Goal: Task Accomplishment & Management: Manage account settings

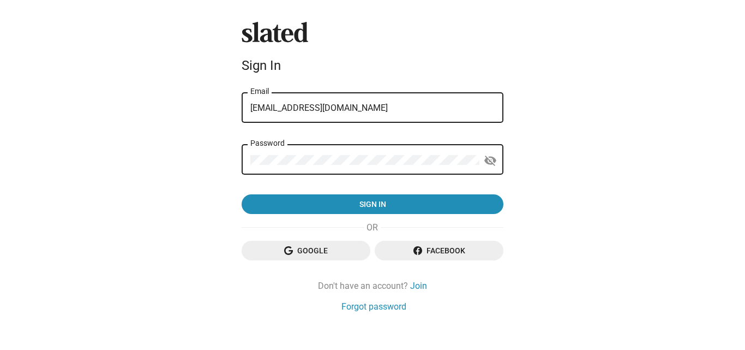
click at [263, 148] on form "abb.yexpert6@gmail.com Email Password visibility_off Sign in" at bounding box center [373, 153] width 262 height 124
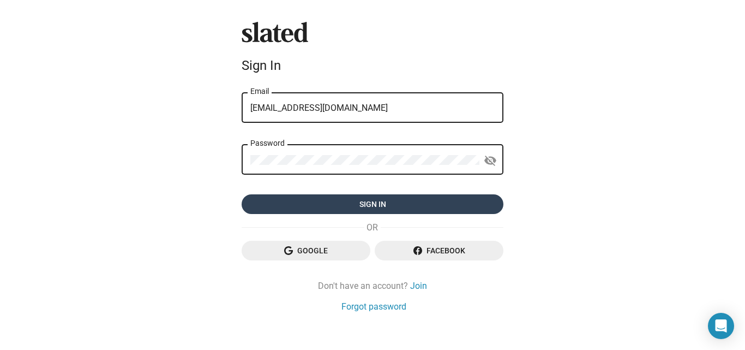
type input "abby.expert6@gmail.com"
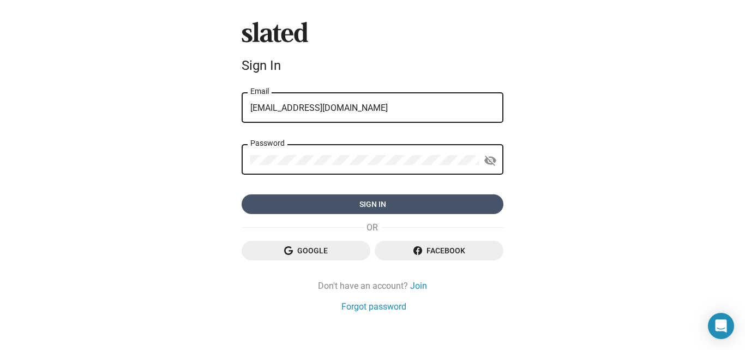
click at [306, 199] on span "Sign in" at bounding box center [372, 204] width 244 height 20
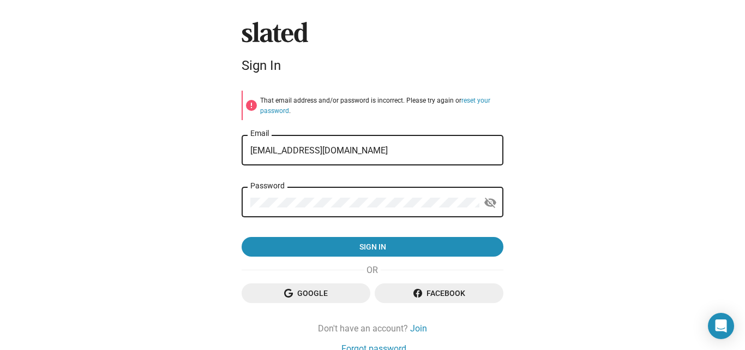
click at [485, 156] on div "abby.expert6@gmail.com Email" at bounding box center [372, 149] width 244 height 32
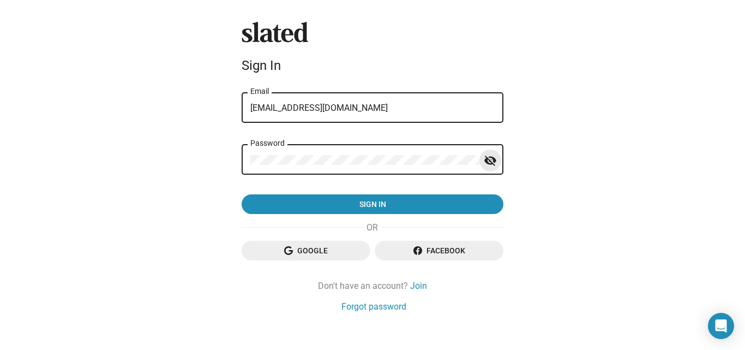
click at [485, 157] on mat-icon "visibility_off" at bounding box center [490, 160] width 13 height 17
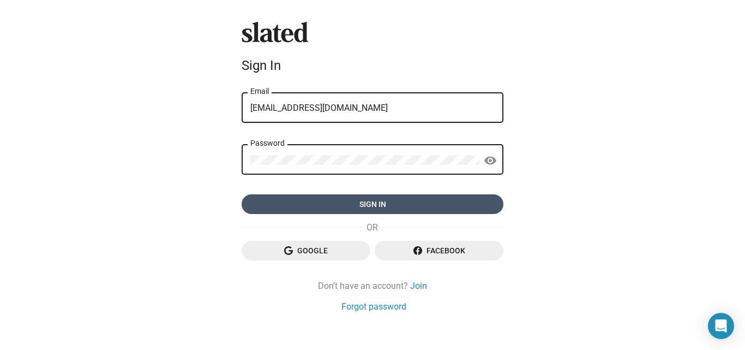
click at [441, 207] on span "Sign in" at bounding box center [372, 204] width 244 height 20
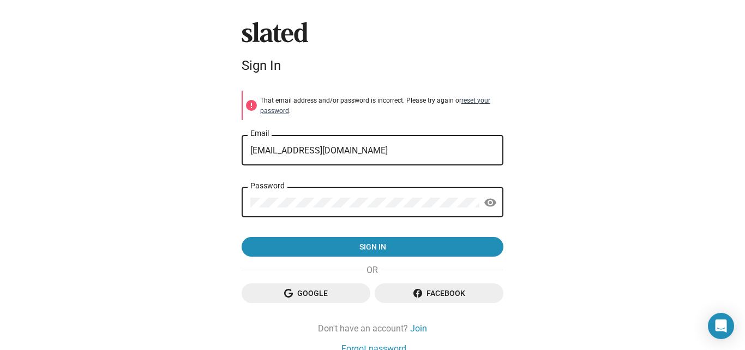
click at [471, 101] on link "reset your password" at bounding box center [375, 106] width 230 height 18
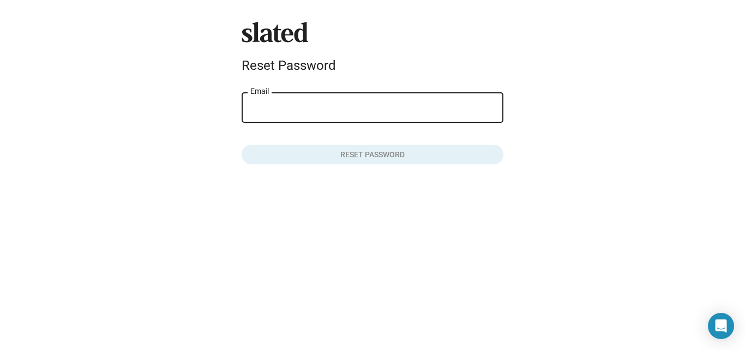
click at [414, 116] on div "Email" at bounding box center [372, 107] width 244 height 32
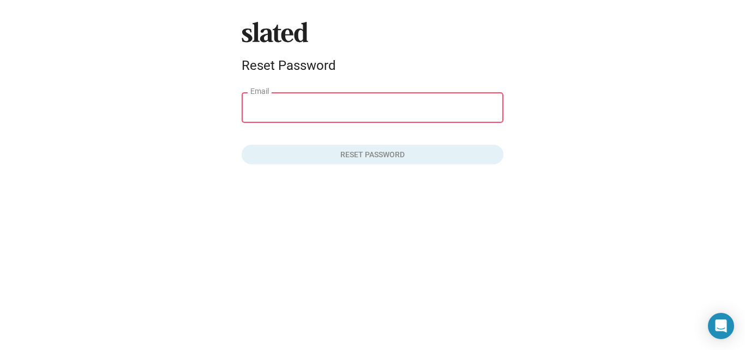
click at [383, 108] on input "Email" at bounding box center [372, 108] width 244 height 10
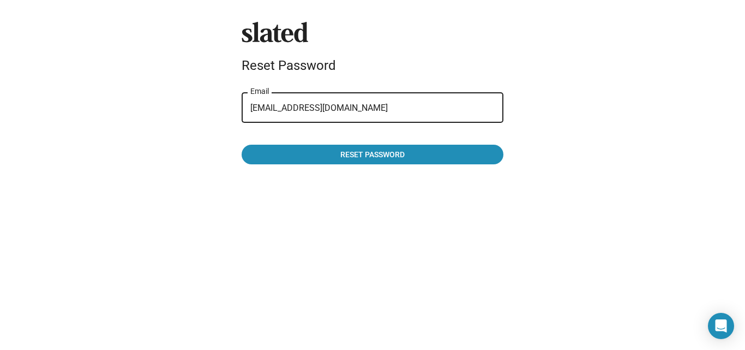
click at [266, 109] on input "abb.yexpert6@gmail.com" at bounding box center [372, 108] width 244 height 10
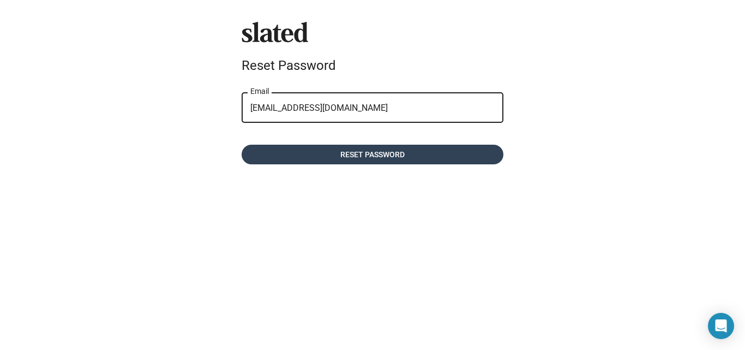
type input "abby.expert6@gmail.com"
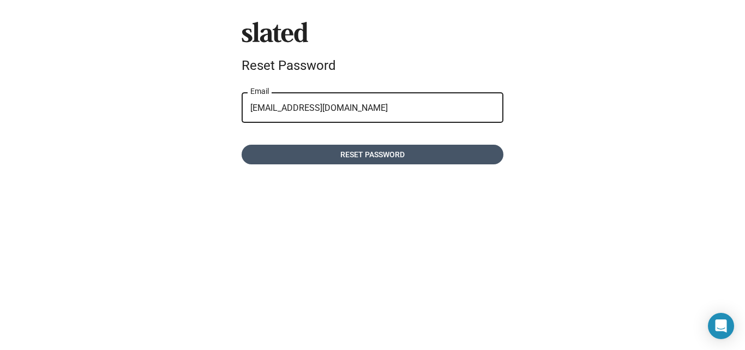
click at [314, 152] on span "Reset password" at bounding box center [372, 155] width 244 height 20
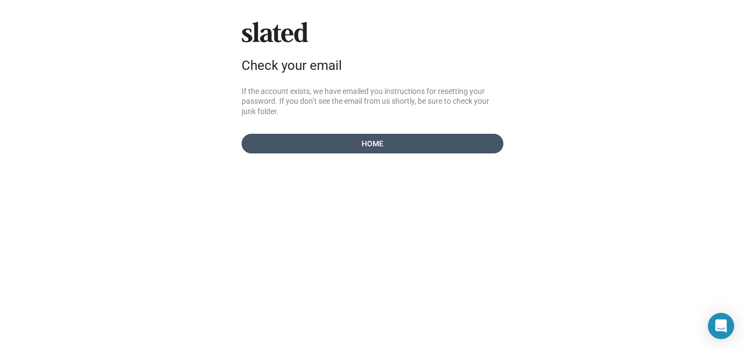
click at [378, 145] on span "Home" at bounding box center [372, 144] width 244 height 20
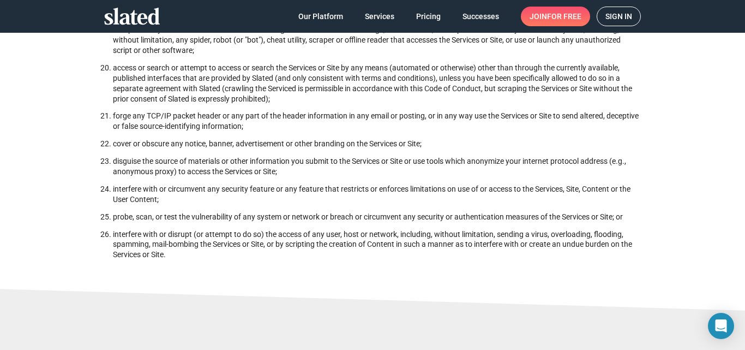
scroll to position [667, 0]
